Goal: Information Seeking & Learning: Learn about a topic

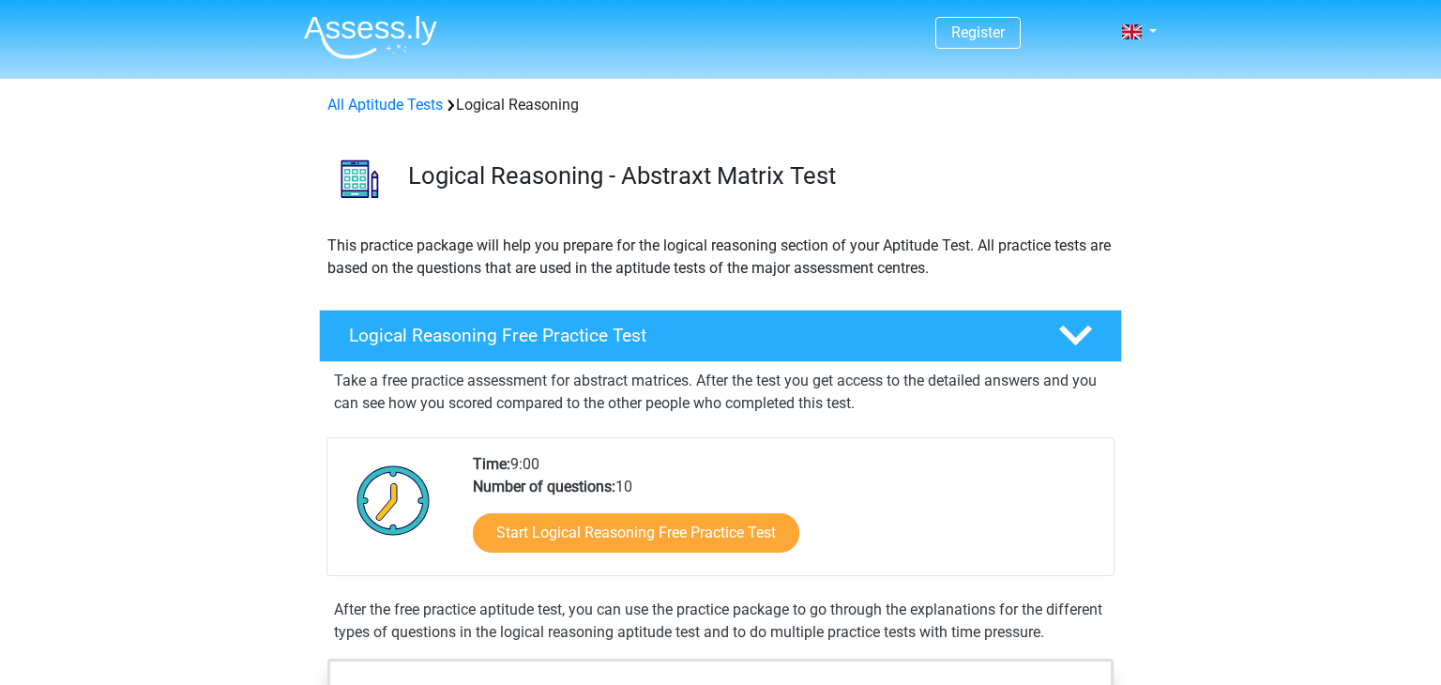
scroll to position [158, 0]
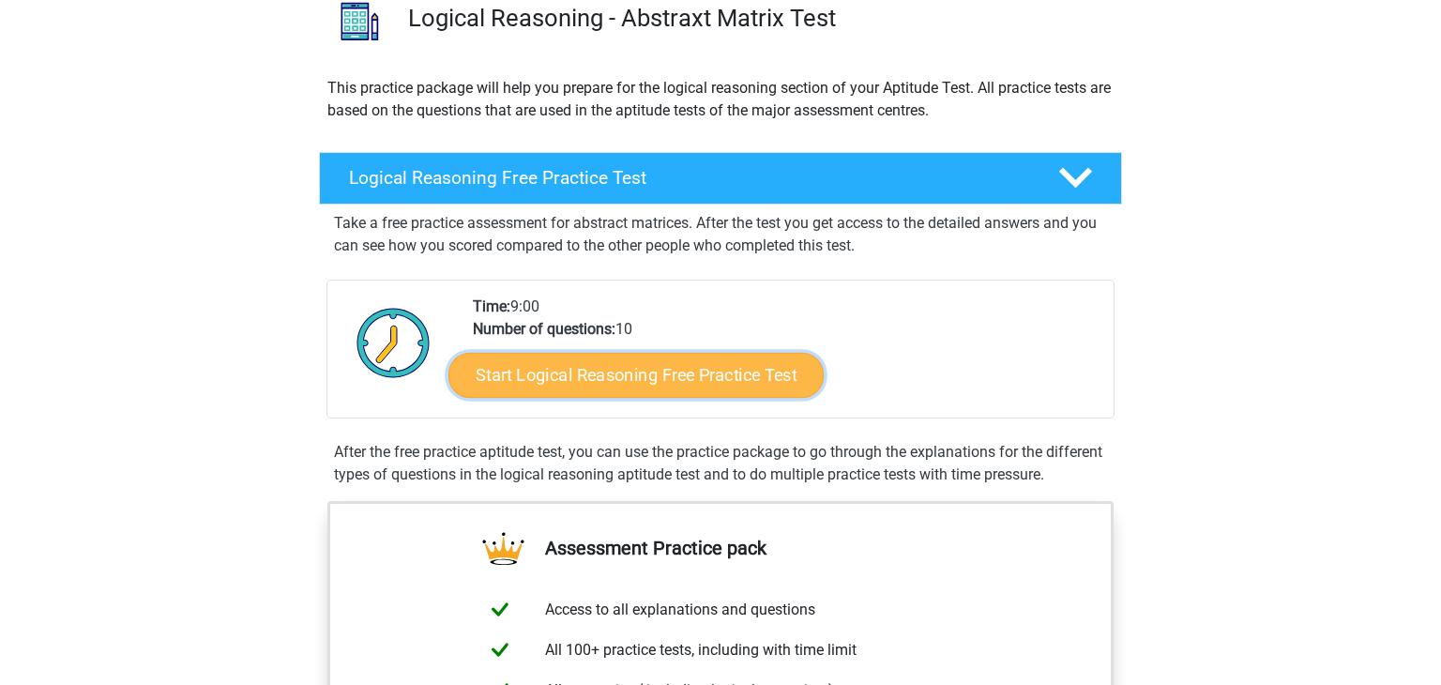
click at [582, 385] on link "Start Logical Reasoning Free Practice Test" at bounding box center [636, 374] width 375 height 45
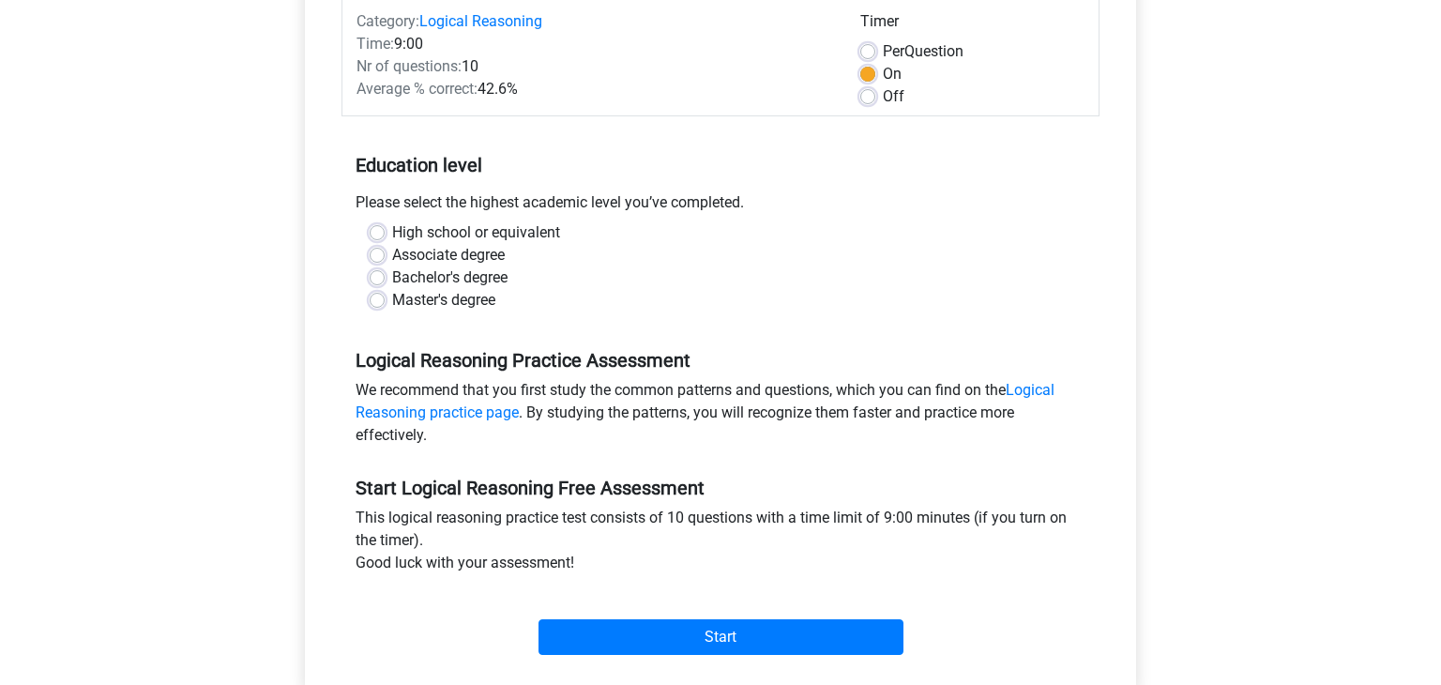
scroll to position [266, 0]
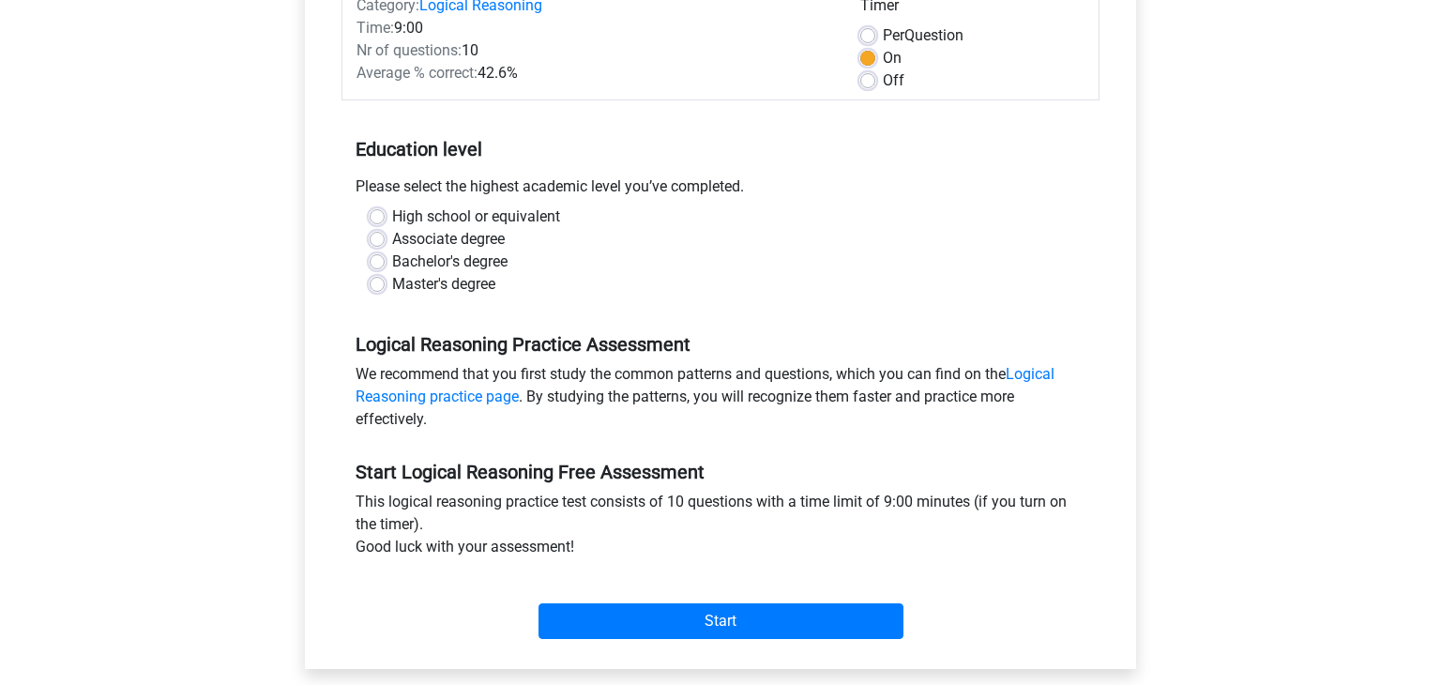
click at [465, 255] on label "Bachelor's degree" at bounding box center [449, 262] width 115 height 23
click at [385, 255] on input "Bachelor's degree" at bounding box center [377, 260] width 15 height 19
radio input "true"
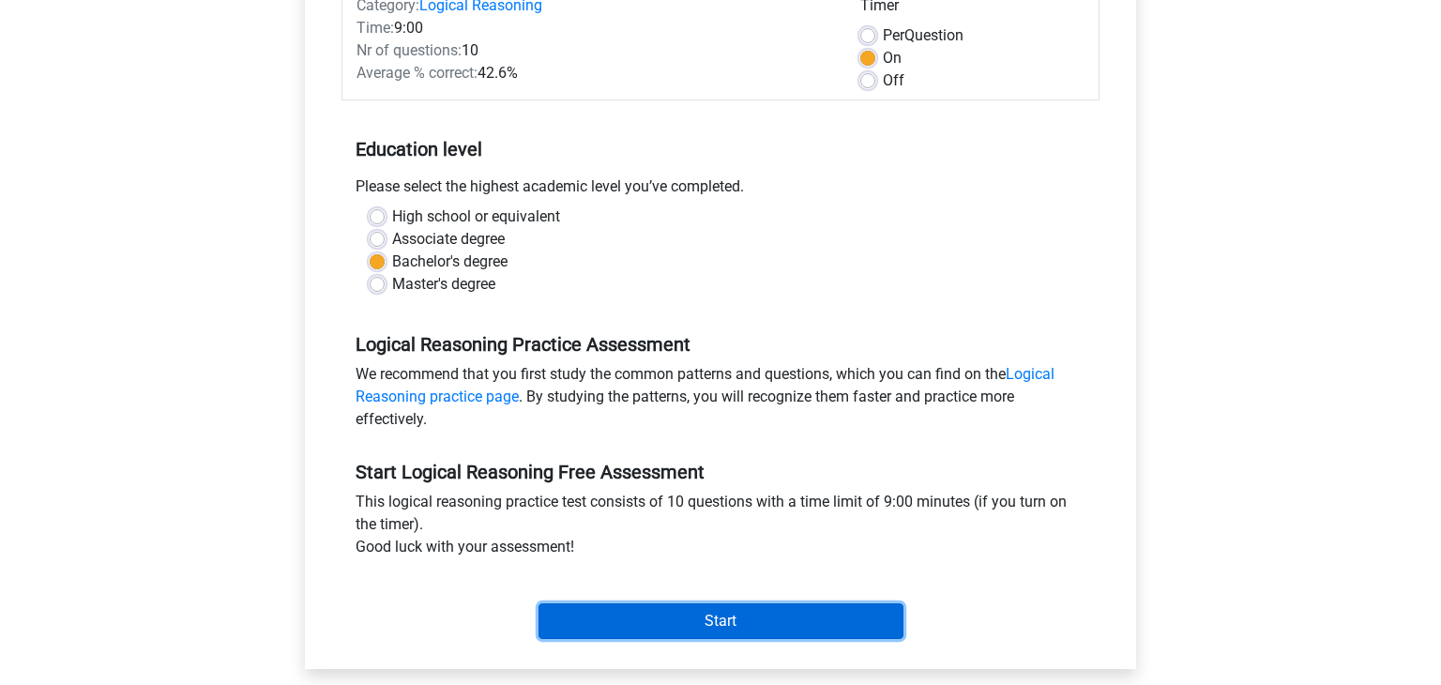
click at [720, 627] on input "Start" at bounding box center [721, 621] width 365 height 36
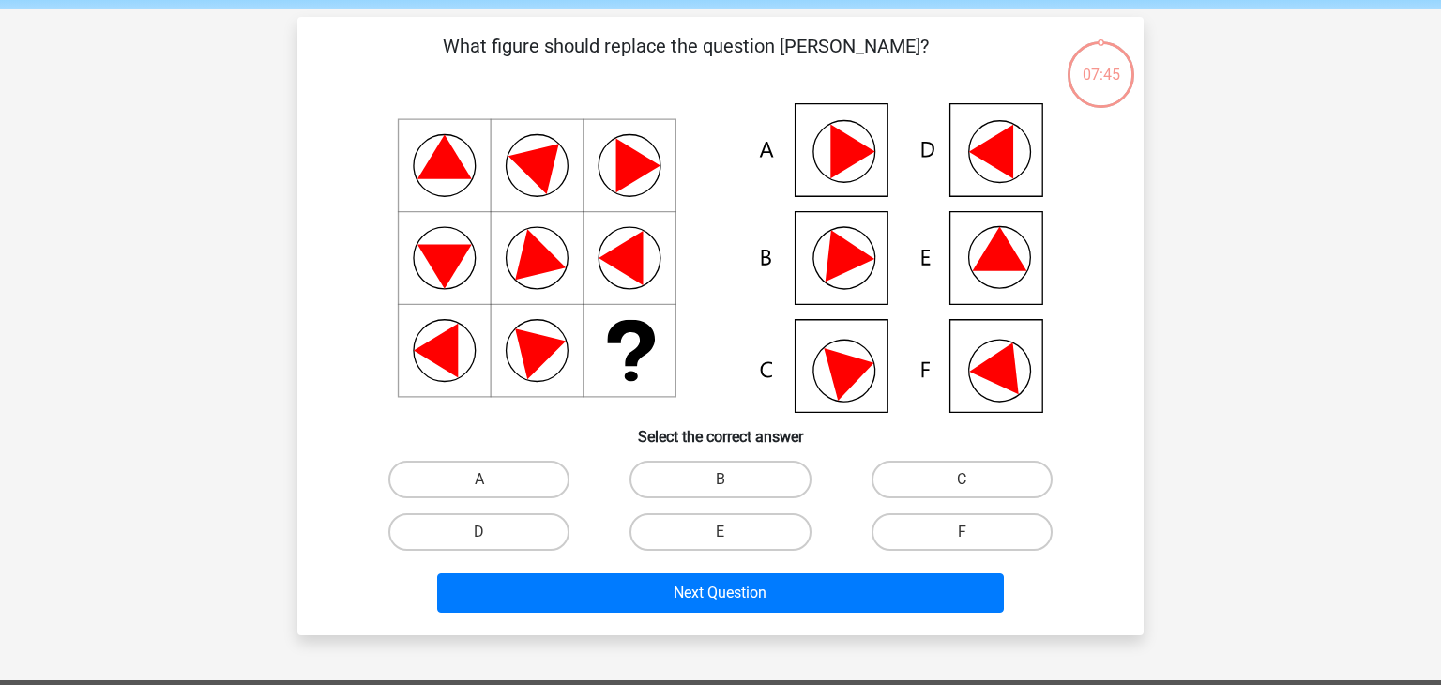
scroll to position [73, 0]
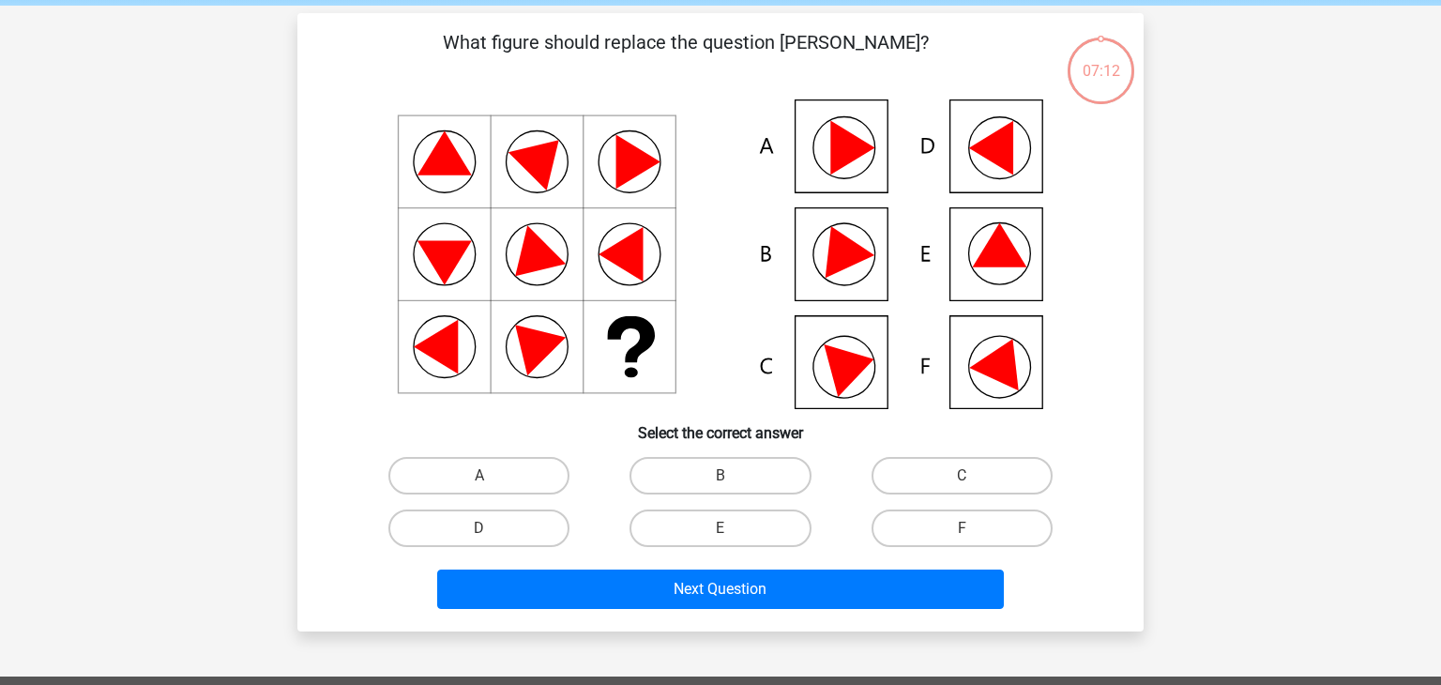
click at [731, 533] on input "E" at bounding box center [727, 534] width 12 height 12
radio input "true"
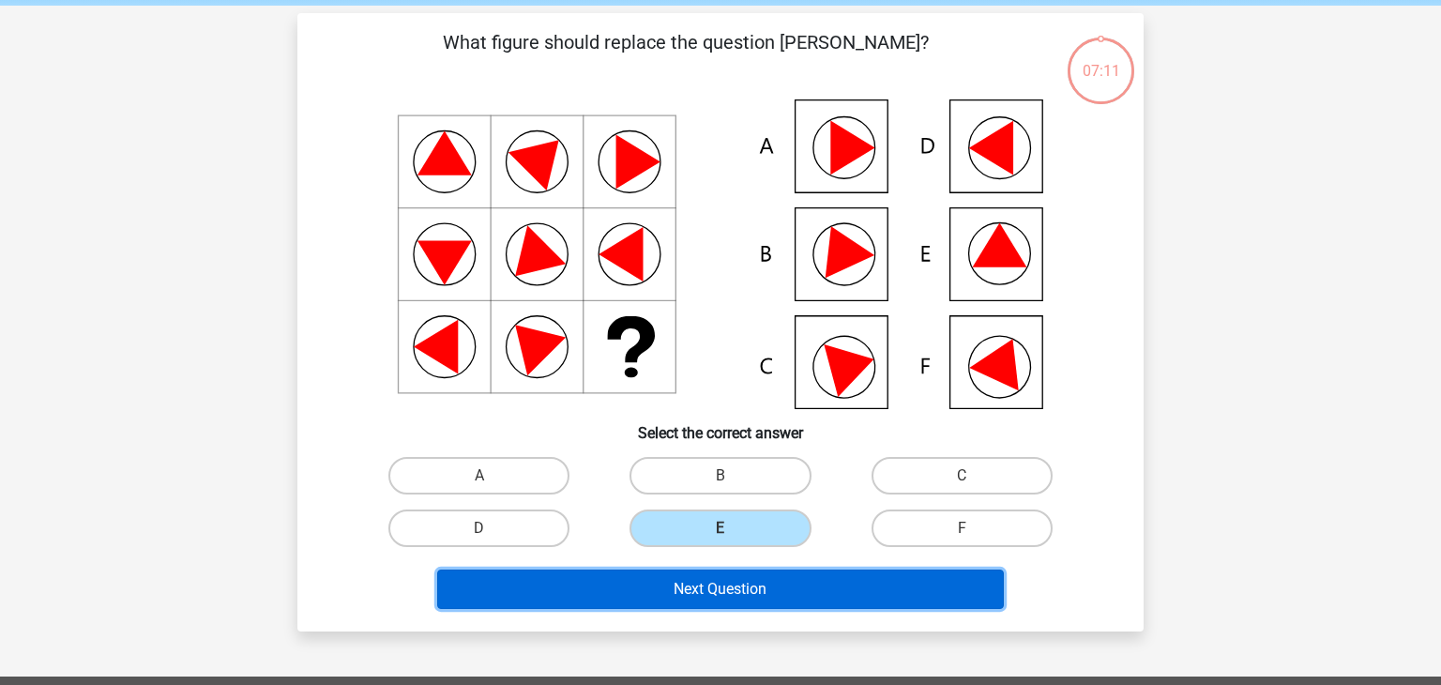
click at [726, 579] on button "Next Question" at bounding box center [721, 589] width 568 height 39
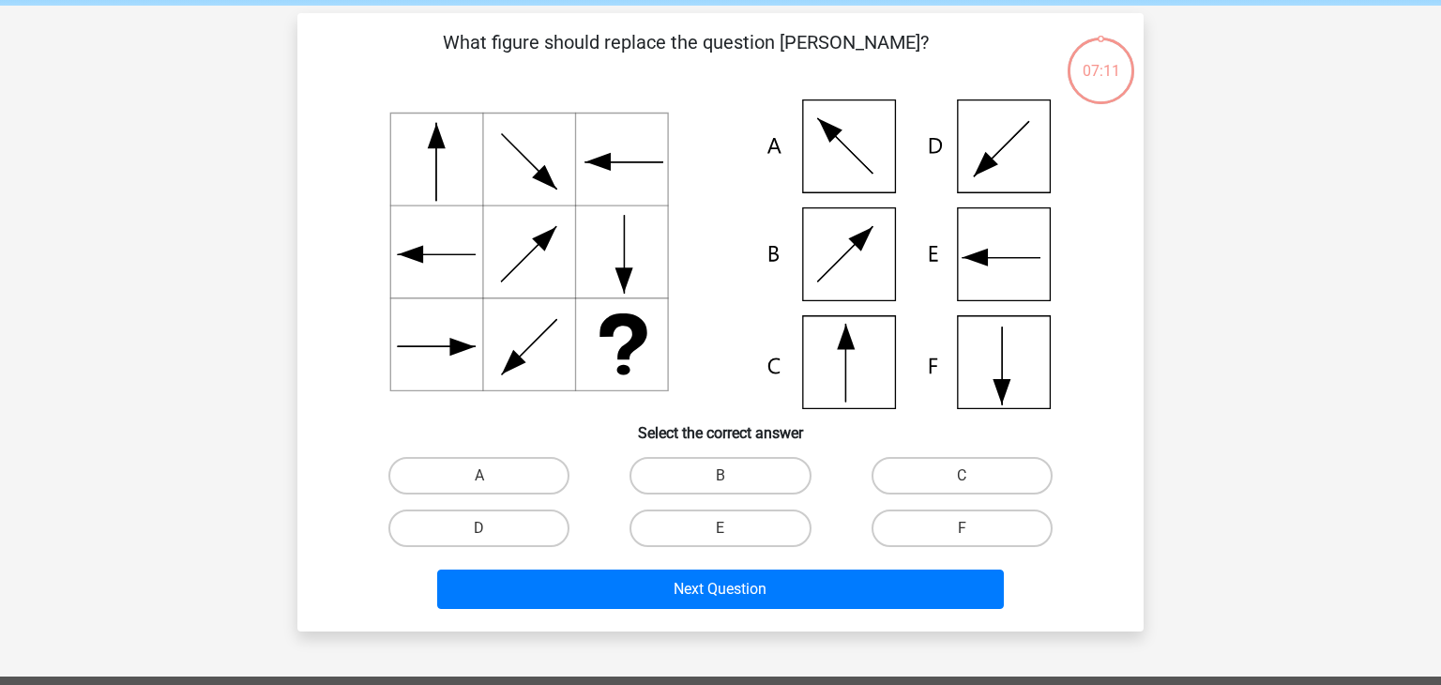
scroll to position [86, 0]
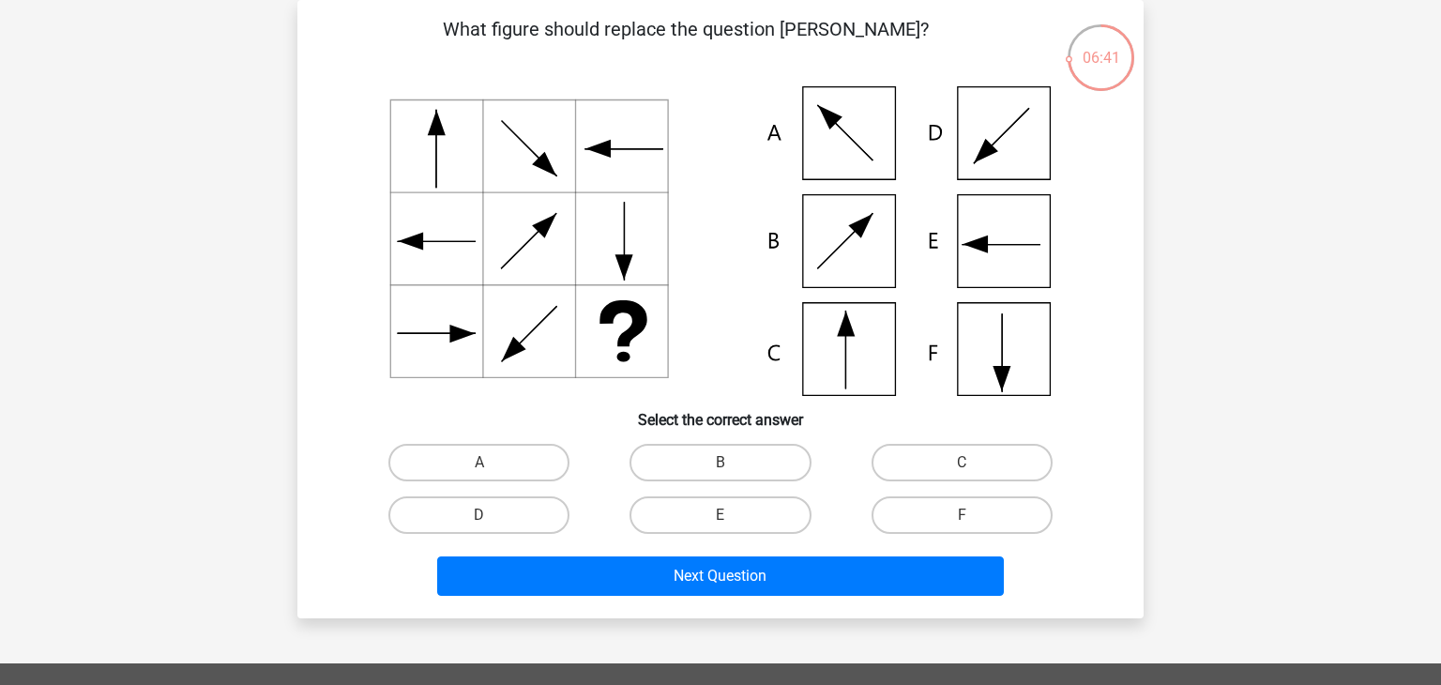
click at [982, 247] on icon at bounding box center [975, 245] width 25 height 18
click at [752, 513] on label "E" at bounding box center [720, 515] width 181 height 38
click at [733, 515] on input "E" at bounding box center [727, 521] width 12 height 12
radio input "true"
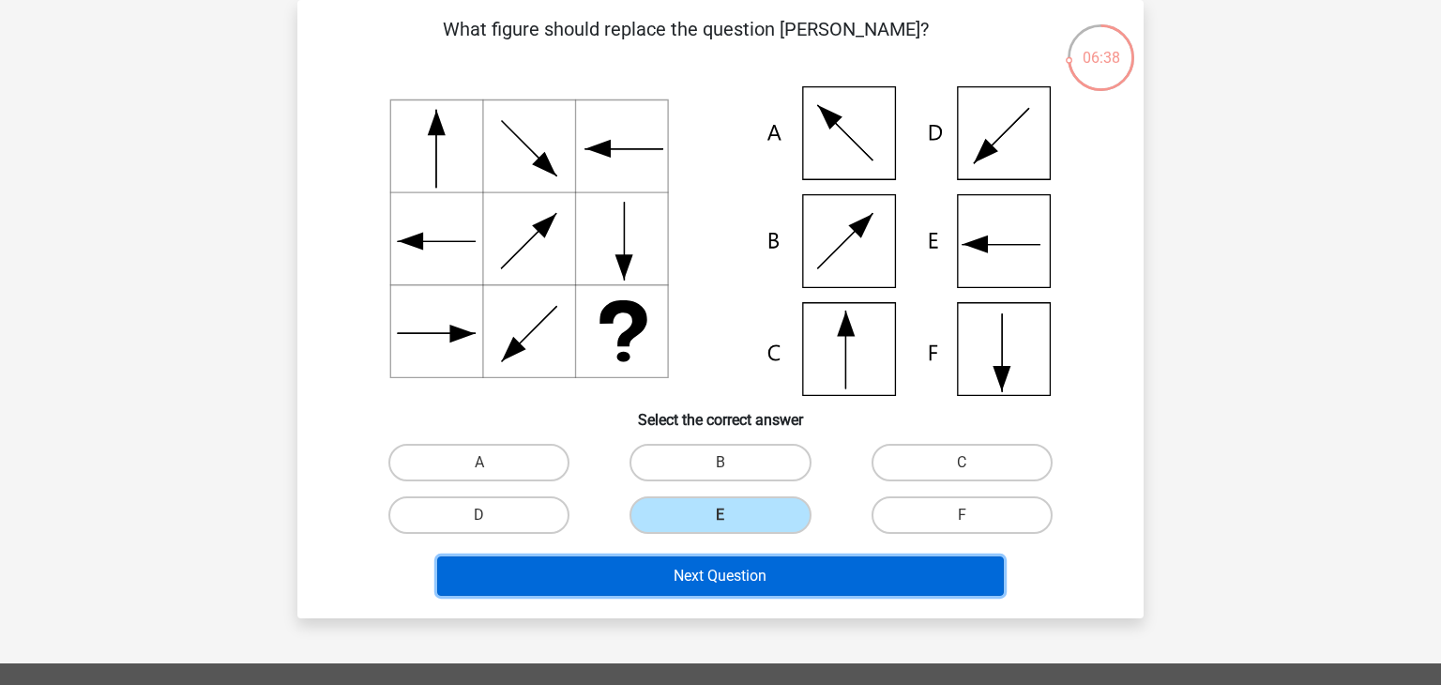
click at [738, 562] on button "Next Question" at bounding box center [721, 575] width 568 height 39
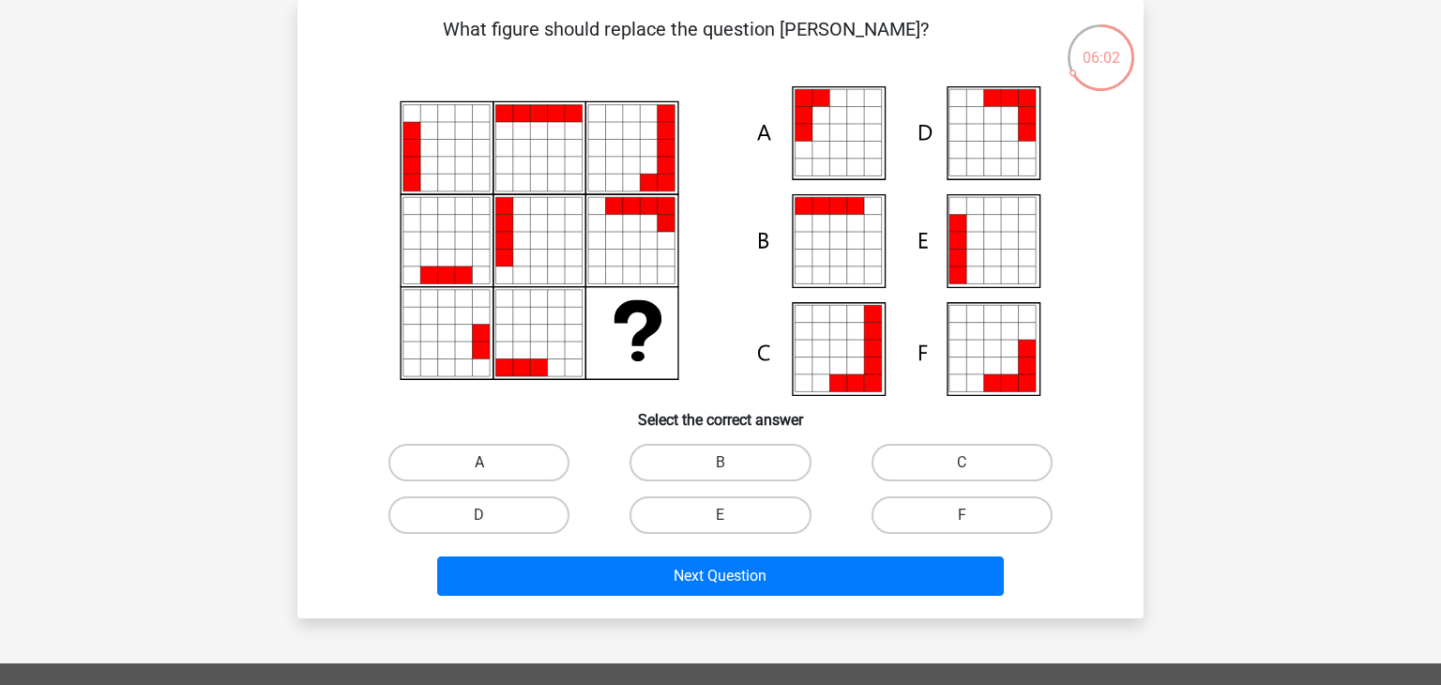
click at [497, 478] on label "A" at bounding box center [478, 463] width 181 height 38
click at [492, 475] on input "A" at bounding box center [485, 469] width 12 height 12
radio input "true"
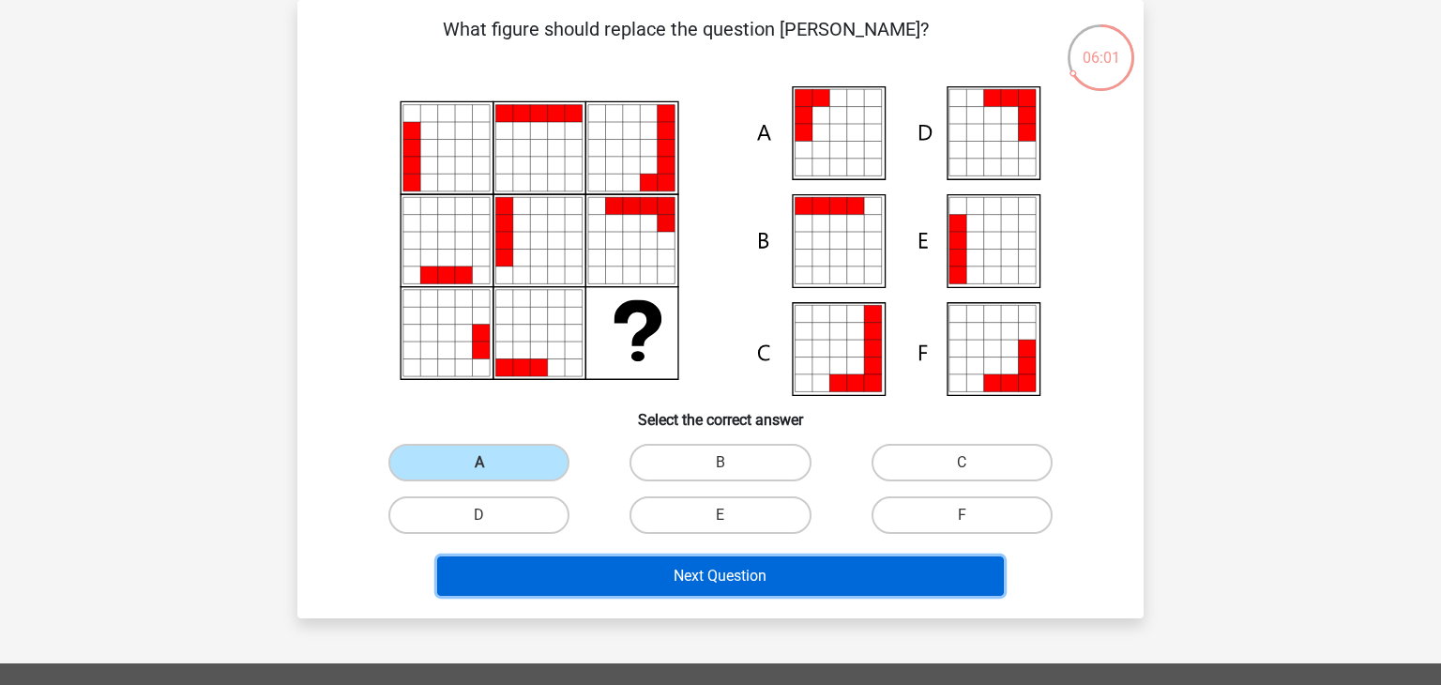
click at [668, 589] on button "Next Question" at bounding box center [721, 575] width 568 height 39
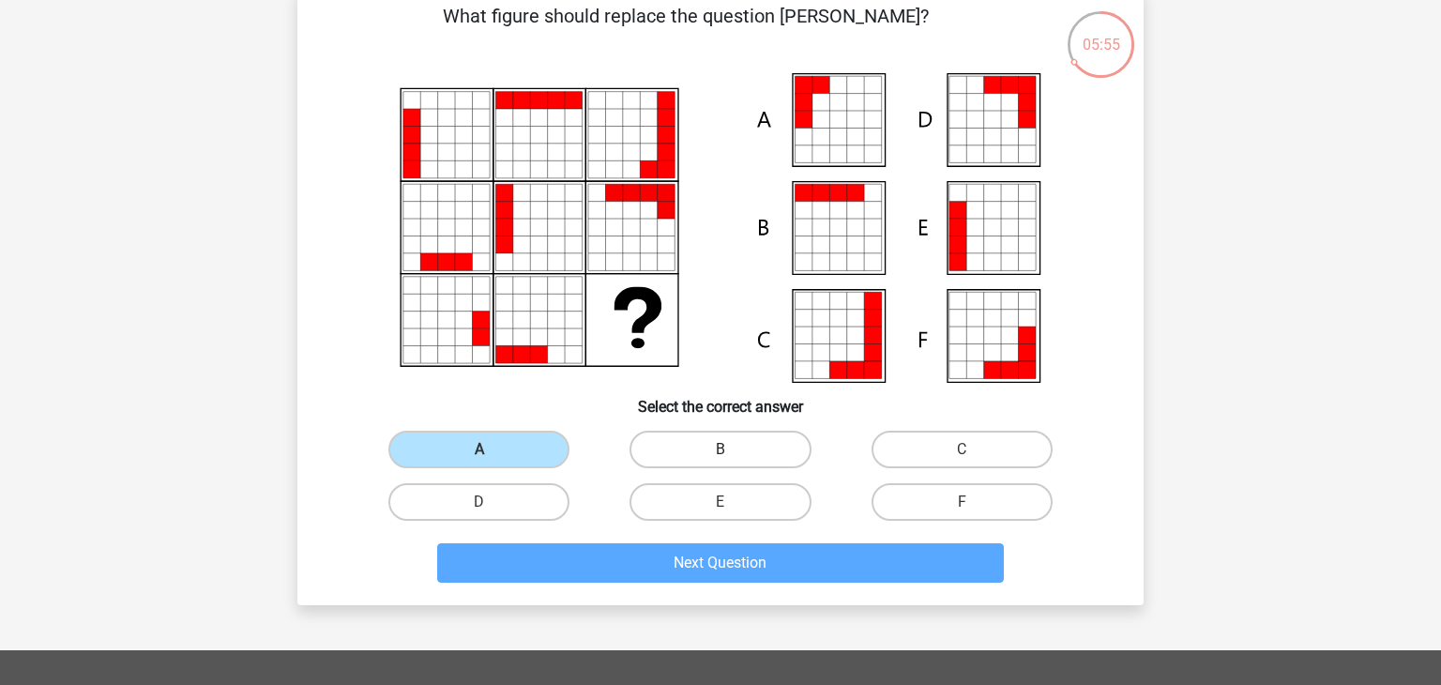
scroll to position [98, 0]
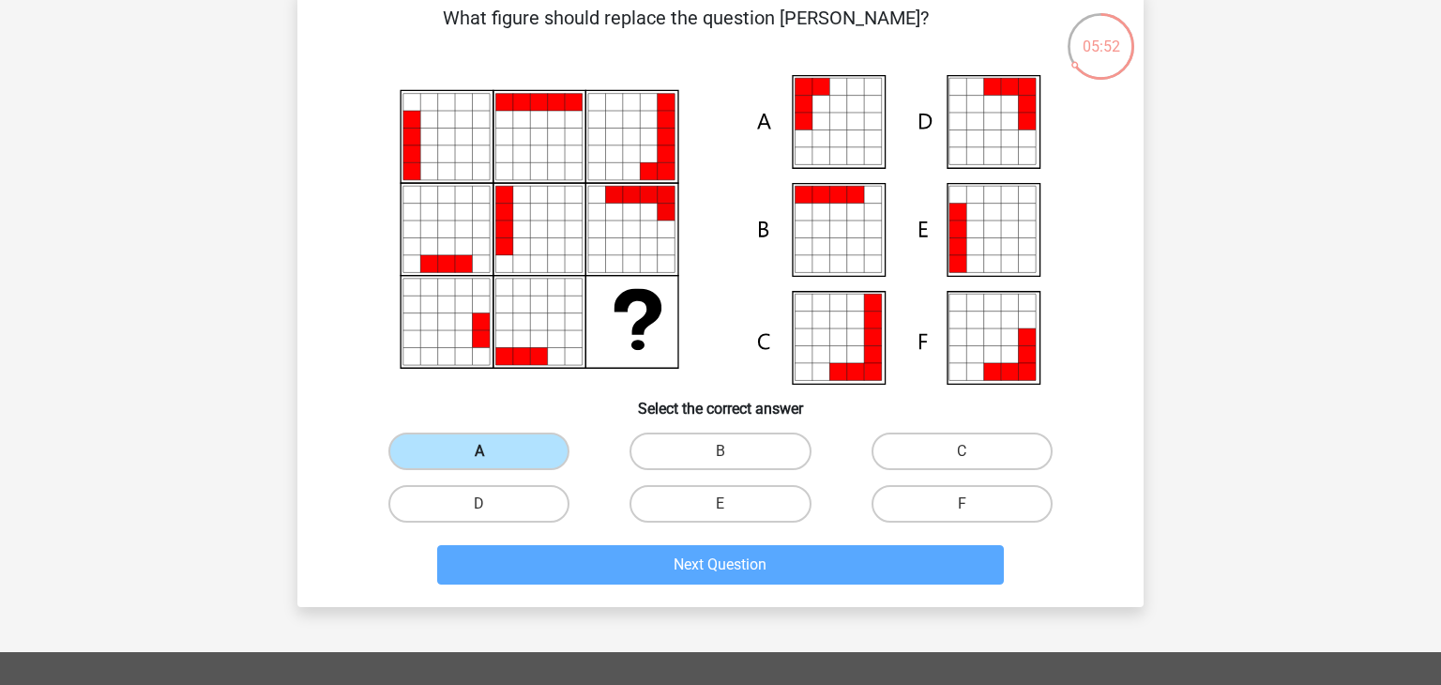
click at [550, 461] on label "A" at bounding box center [478, 452] width 181 height 38
click at [492, 461] on input "A" at bounding box center [485, 457] width 12 height 12
click at [717, 464] on label "B" at bounding box center [720, 452] width 181 height 38
click at [721, 464] on input "B" at bounding box center [727, 457] width 12 height 12
radio input "true"
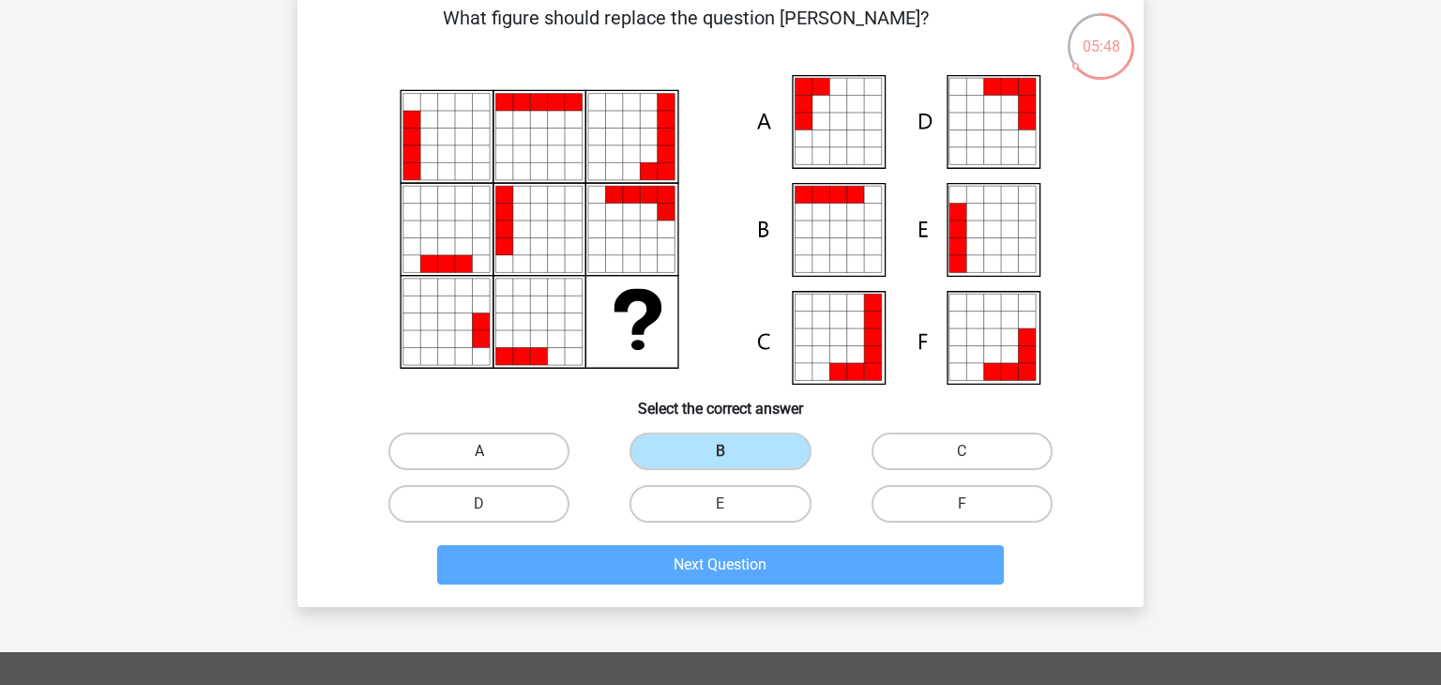
click at [519, 461] on label "A" at bounding box center [478, 452] width 181 height 38
click at [492, 461] on input "A" at bounding box center [485, 457] width 12 height 12
radio input "true"
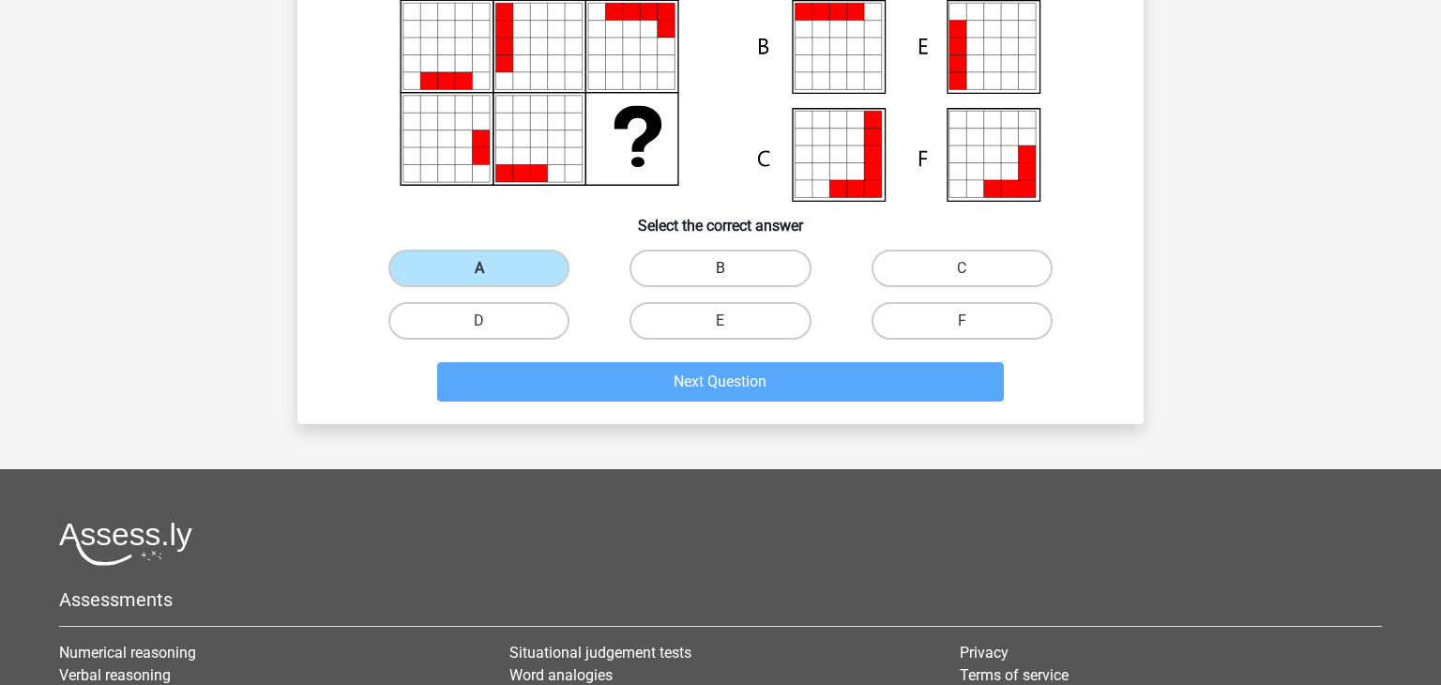
scroll to position [0, 0]
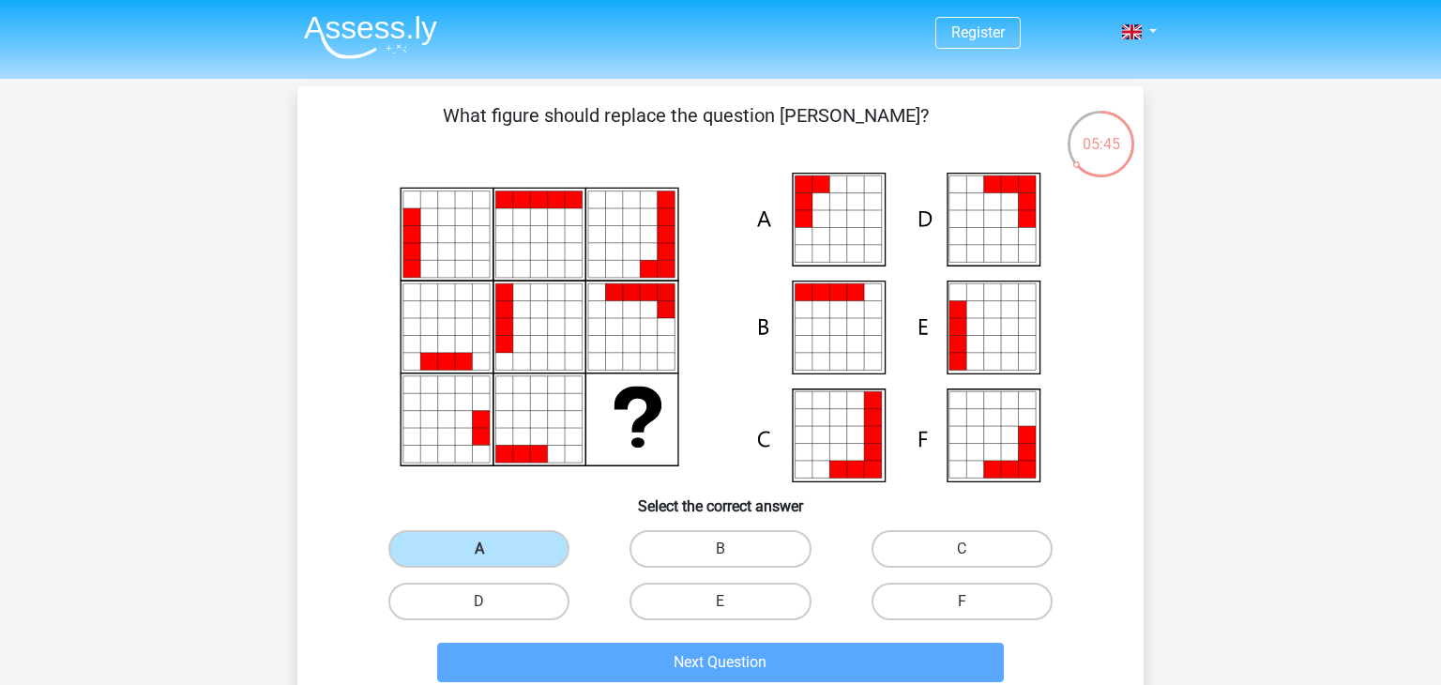
click at [586, 437] on icon at bounding box center [720, 328] width 756 height 310
click at [488, 437] on icon at bounding box center [481, 436] width 17 height 17
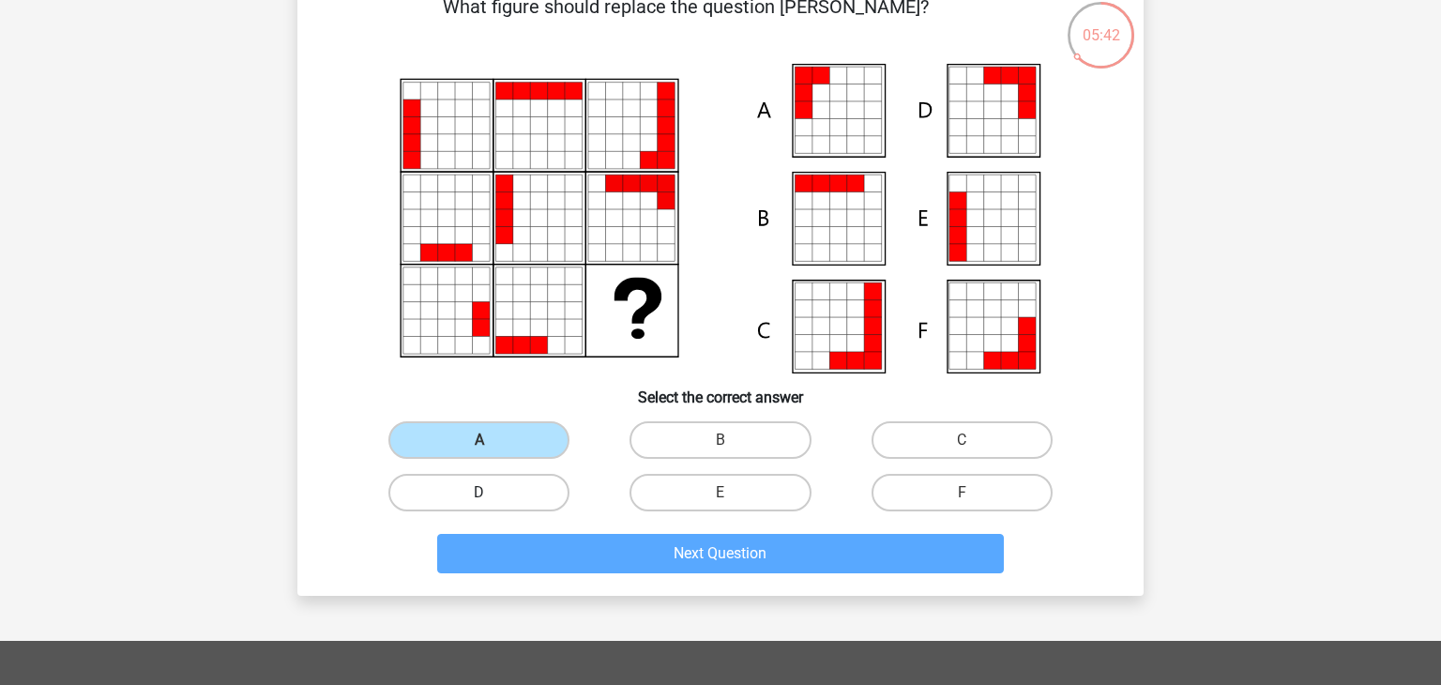
click at [504, 480] on label "D" at bounding box center [478, 493] width 181 height 38
click at [492, 493] on input "D" at bounding box center [485, 499] width 12 height 12
radio input "true"
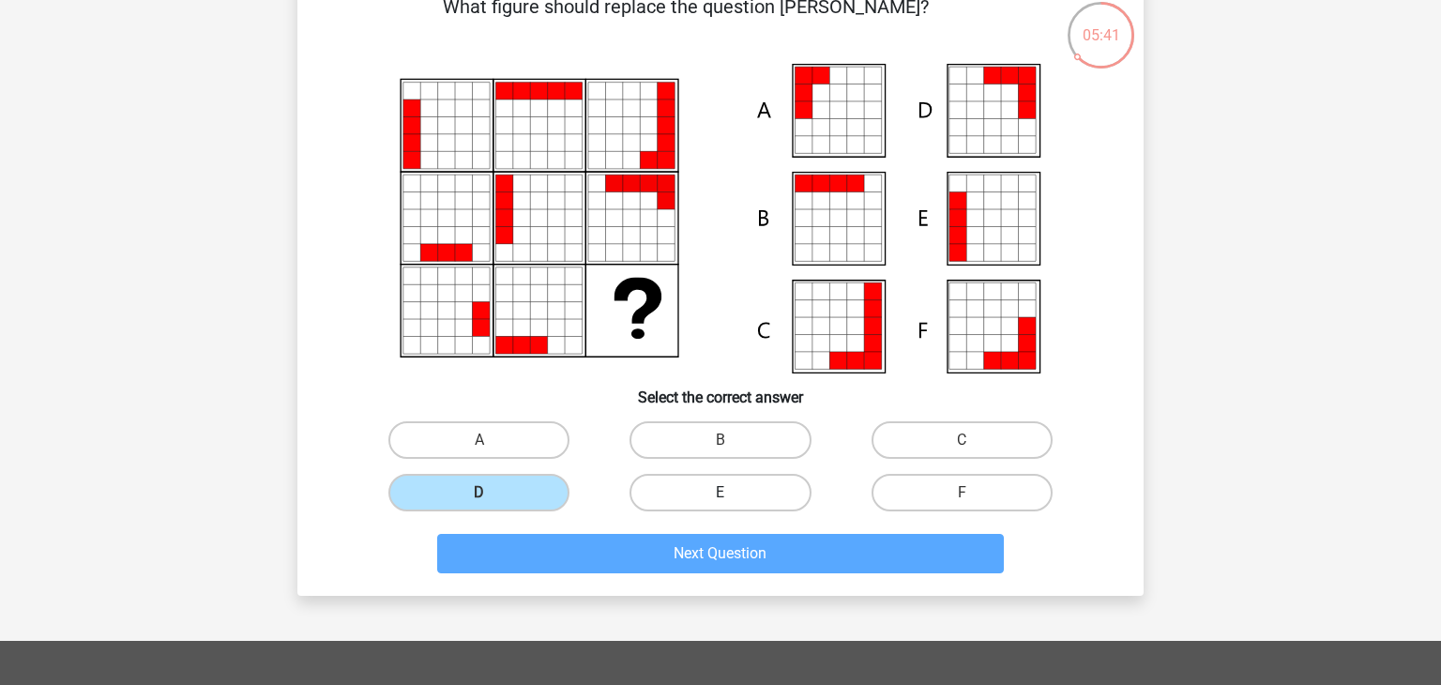
click at [685, 474] on label "E" at bounding box center [720, 493] width 181 height 38
click at [721, 493] on input "E" at bounding box center [727, 499] width 12 height 12
radio input "true"
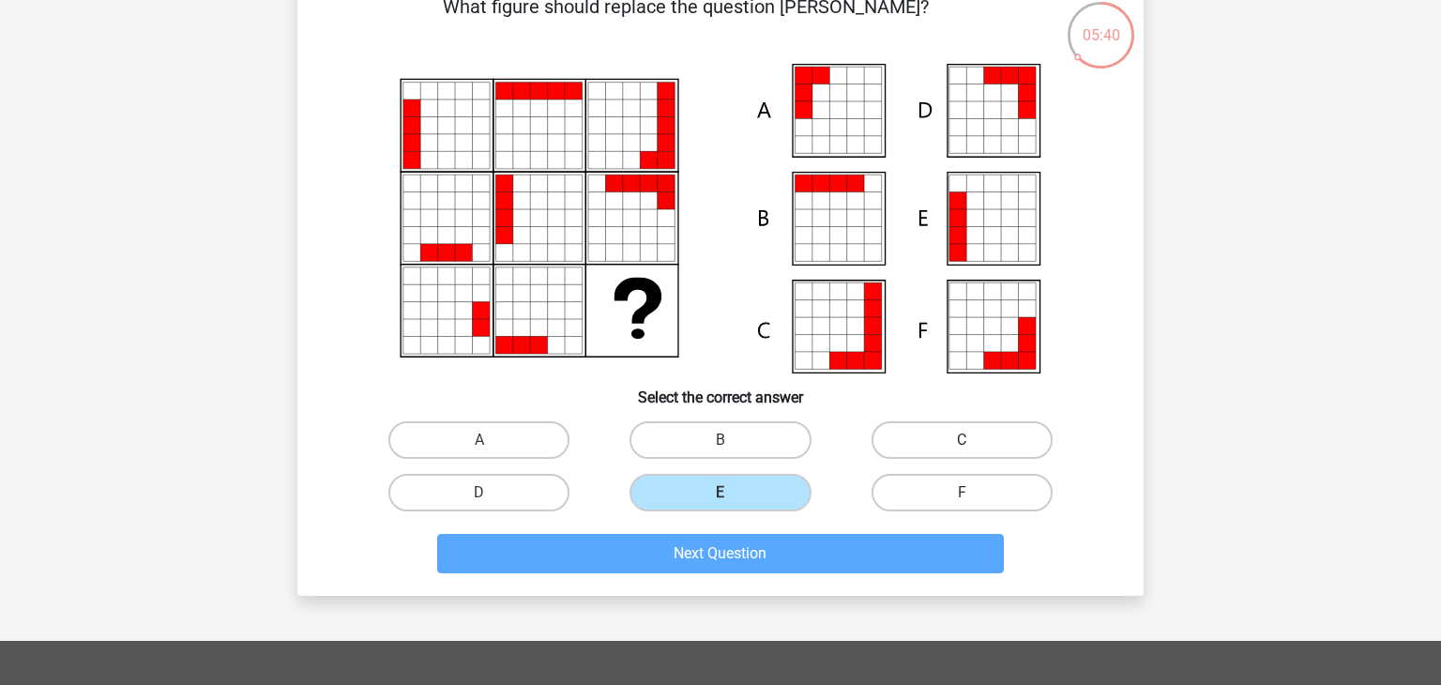
click at [983, 432] on label "C" at bounding box center [962, 440] width 181 height 38
click at [974, 440] on input "C" at bounding box center [968, 446] width 12 height 12
radio input "true"
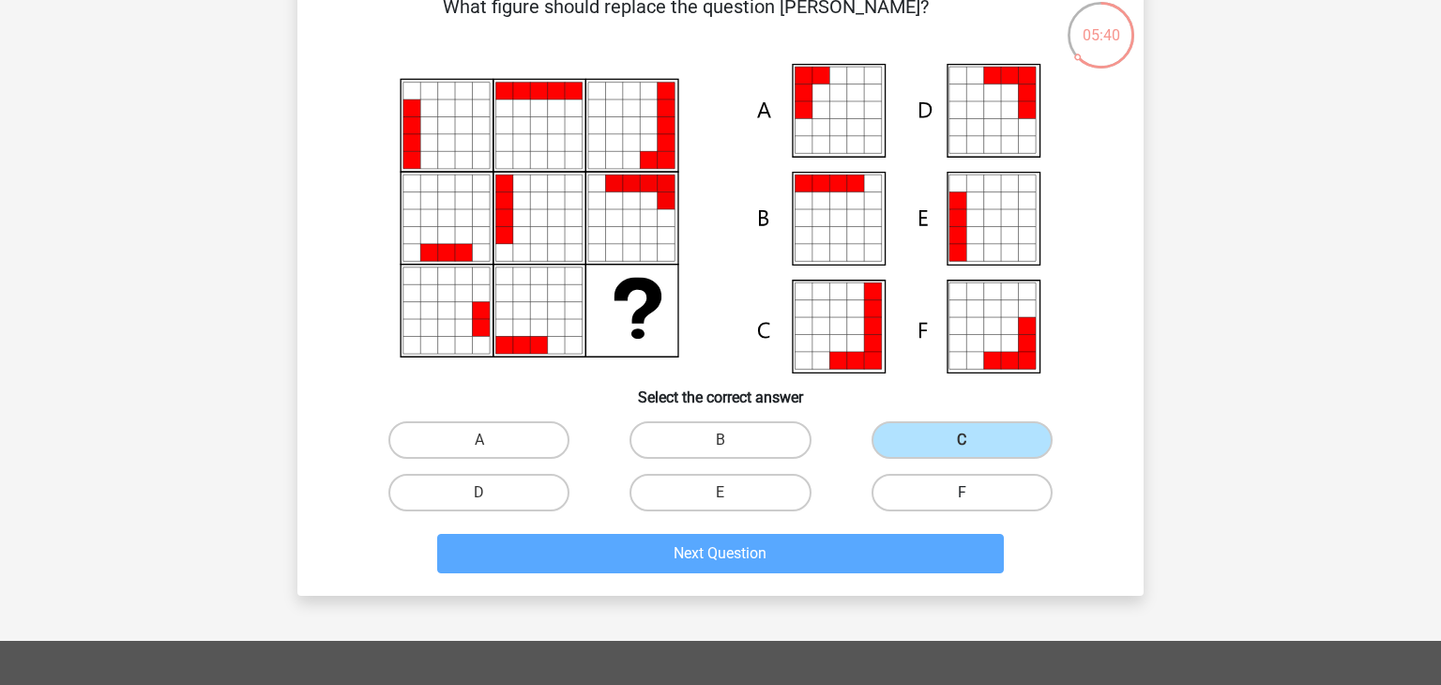
click at [971, 479] on label "F" at bounding box center [962, 493] width 181 height 38
click at [971, 493] on input "F" at bounding box center [968, 499] width 12 height 12
radio input "true"
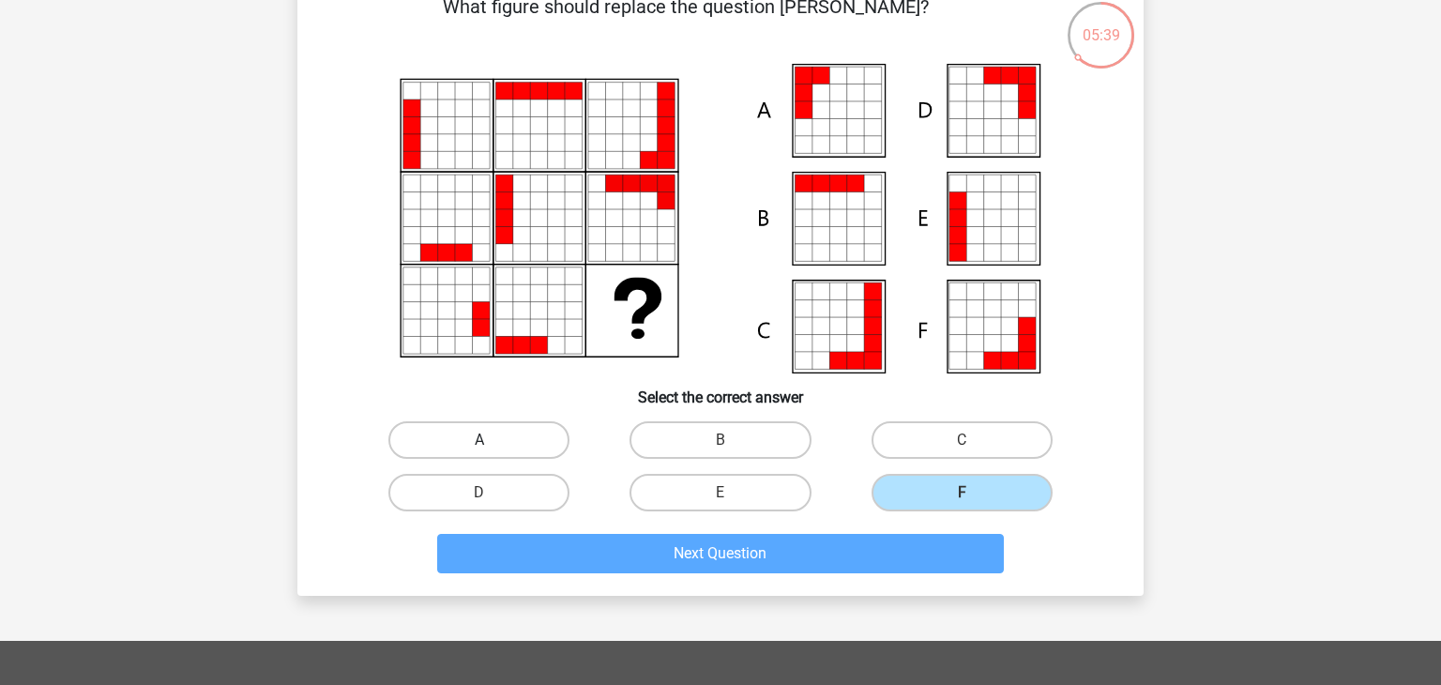
click at [502, 430] on label "A" at bounding box center [478, 440] width 181 height 38
click at [492, 440] on input "A" at bounding box center [485, 446] width 12 height 12
radio input "true"
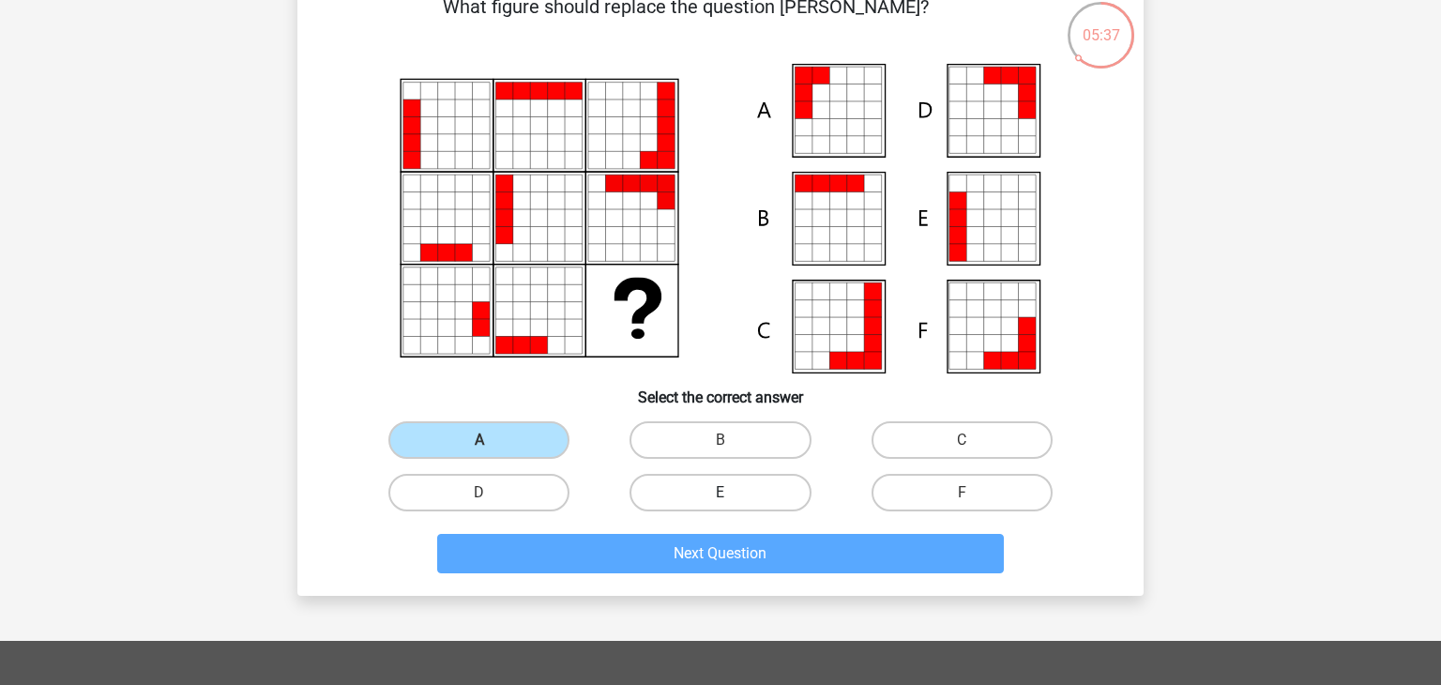
click at [726, 484] on label "E" at bounding box center [720, 493] width 181 height 38
click at [726, 493] on input "E" at bounding box center [727, 499] width 12 height 12
radio input "true"
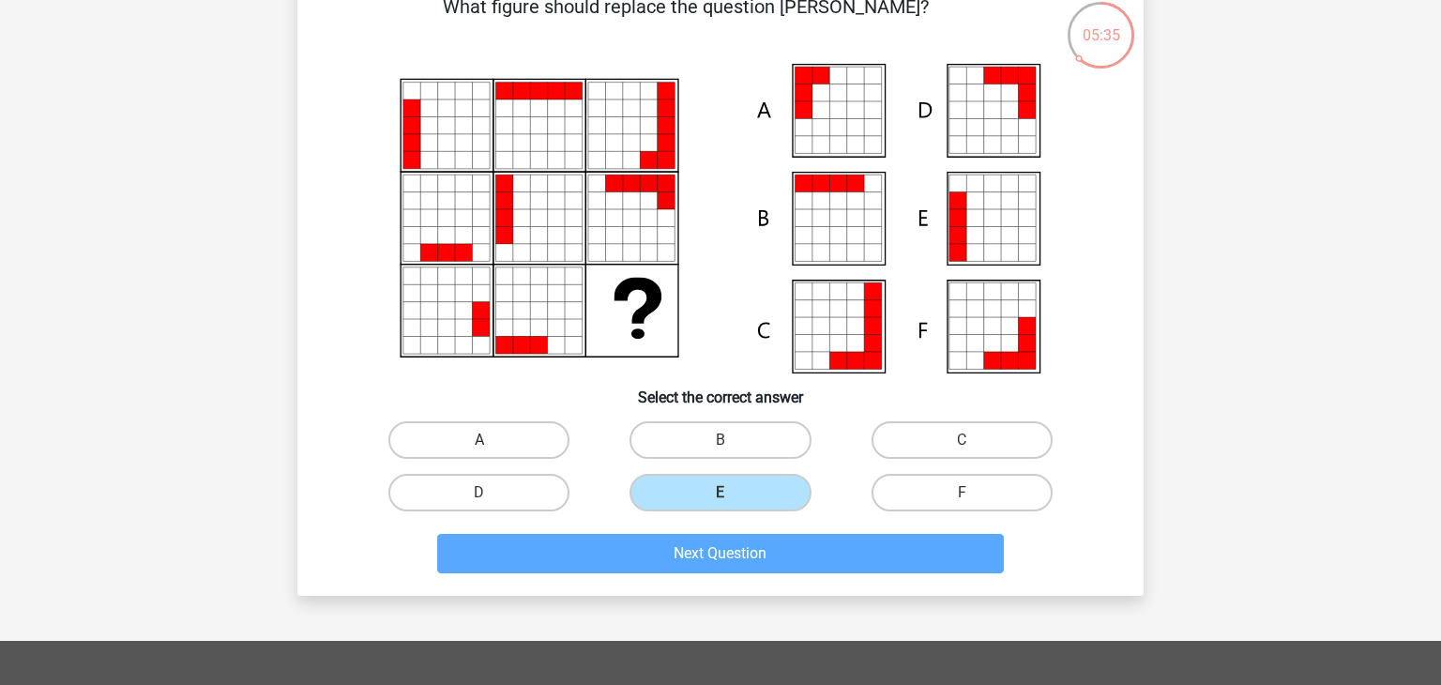
click at [536, 451] on label "A" at bounding box center [478, 440] width 181 height 38
click at [492, 451] on input "A" at bounding box center [485, 446] width 12 height 12
radio input "true"
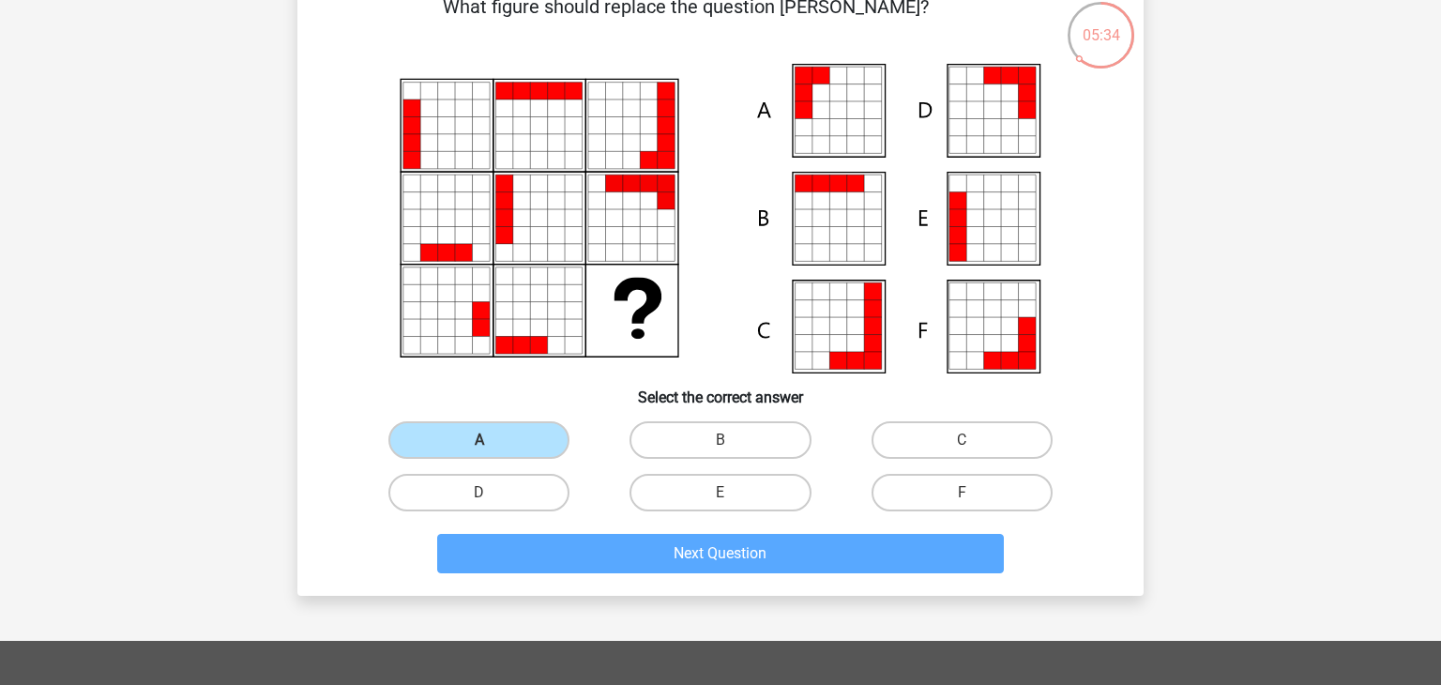
click at [614, 343] on icon at bounding box center [720, 219] width 756 height 310
